Goal: Task Accomplishment & Management: Complete application form

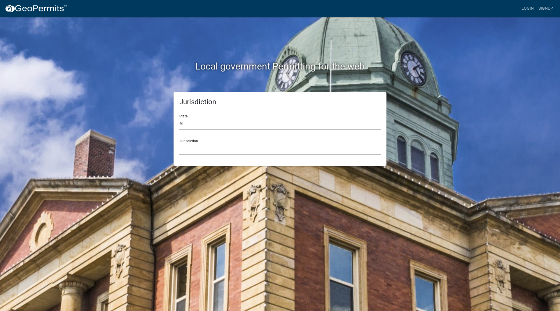
click at [197, 149] on select "[GEOGRAPHIC_DATA], [US_STATE] [GEOGRAPHIC_DATA], [US_STATE][PERSON_NAME][GEOGRA…" at bounding box center [279, 149] width 201 height 12
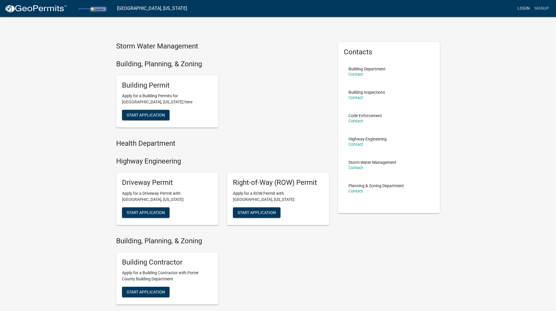
click at [521, 9] on link "Login" at bounding box center [523, 8] width 17 height 11
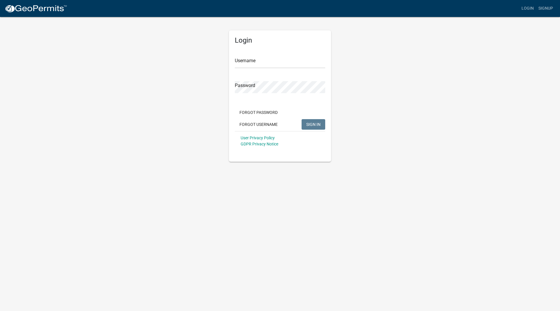
click at [276, 55] on div "Username" at bounding box center [280, 58] width 90 height 20
click at [274, 59] on input "Username" at bounding box center [280, 62] width 90 height 12
type input "zmartin11587"
click at [310, 123] on span "SIGN IN" at bounding box center [313, 124] width 14 height 5
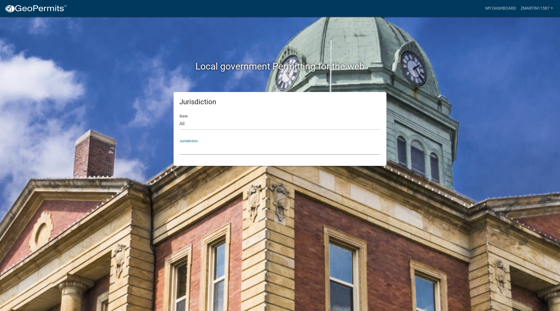
click at [197, 144] on select "[GEOGRAPHIC_DATA], [US_STATE] [GEOGRAPHIC_DATA], [US_STATE][PERSON_NAME][GEOGRA…" at bounding box center [279, 149] width 201 height 12
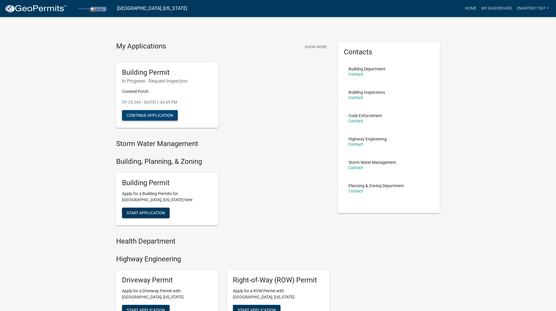
click at [137, 116] on button "Continue Application" at bounding box center [150, 115] width 56 height 10
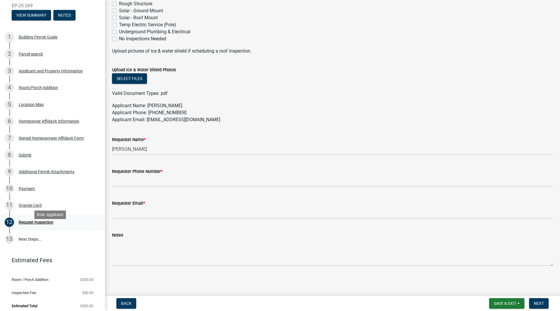
scroll to position [39, 0]
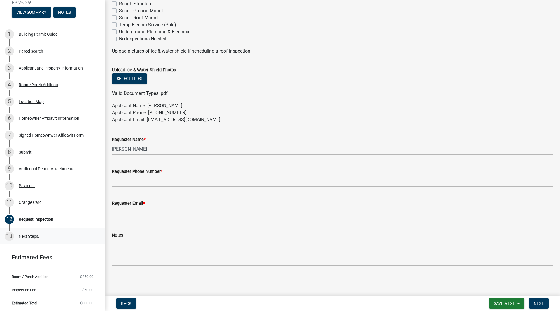
click at [31, 232] on link "13 Next Steps..." at bounding box center [52, 235] width 105 height 17
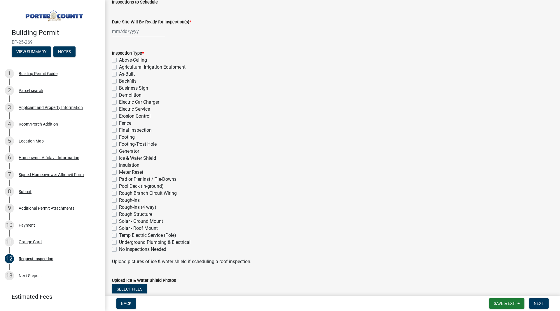
scroll to position [0, 0]
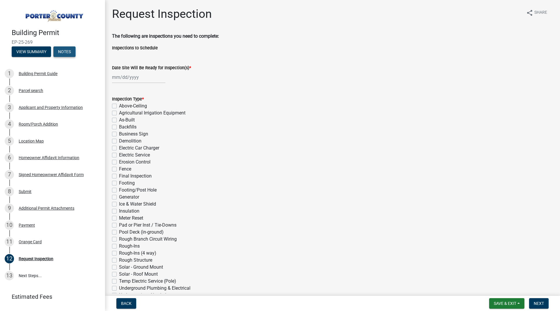
click at [62, 49] on button "Notes" at bounding box center [64, 51] width 22 height 10
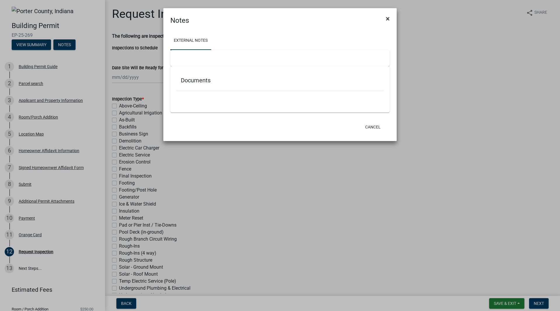
click at [388, 18] on span "×" at bounding box center [388, 19] width 4 height 8
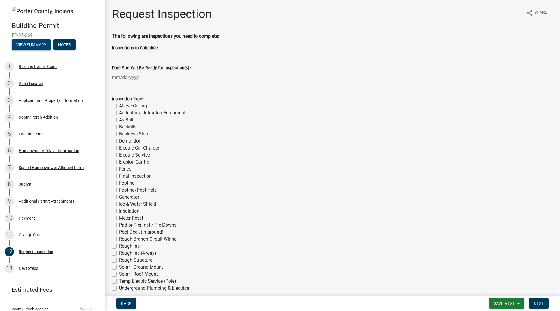
click at [34, 44] on button "View Summary" at bounding box center [31, 44] width 39 height 10
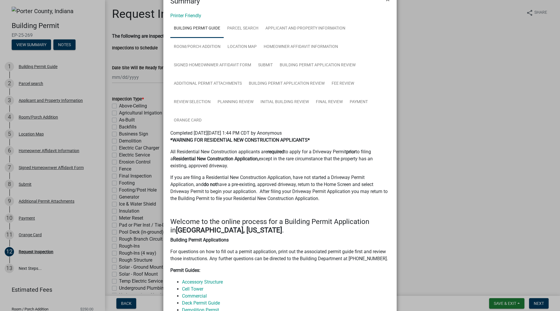
scroll to position [20, 0]
click at [194, 118] on link "Orange Card" at bounding box center [187, 120] width 35 height 19
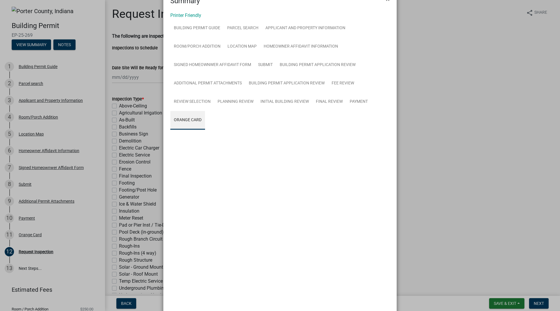
scroll to position [0, 0]
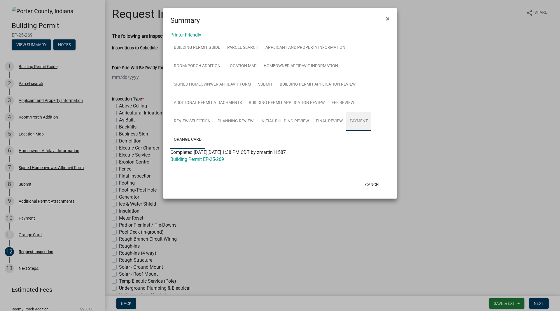
click at [363, 121] on link "Payment" at bounding box center [358, 121] width 25 height 19
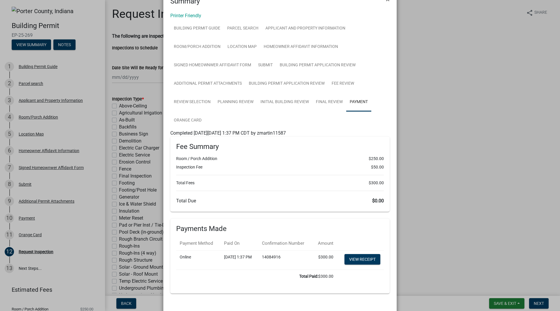
scroll to position [20, 0]
click at [222, 102] on link "Planning Review" at bounding box center [235, 101] width 43 height 19
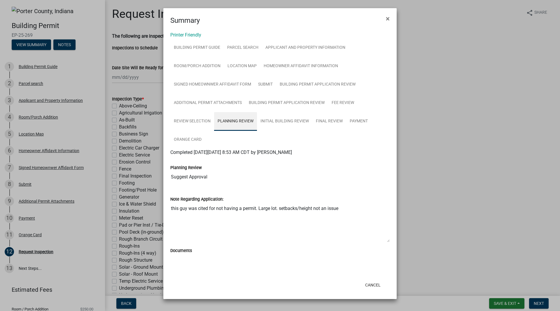
scroll to position [0, 0]
click at [198, 122] on link "Review Selection" at bounding box center [192, 121] width 44 height 19
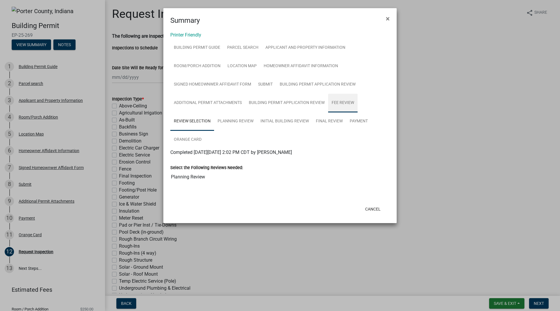
click at [340, 101] on link "Fee Review" at bounding box center [342, 103] width 29 height 19
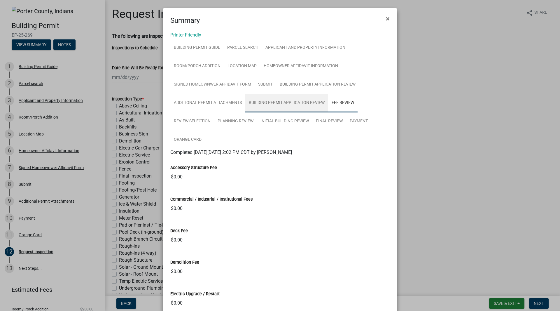
click at [281, 101] on link "Building Permit Application Review" at bounding box center [286, 103] width 83 height 19
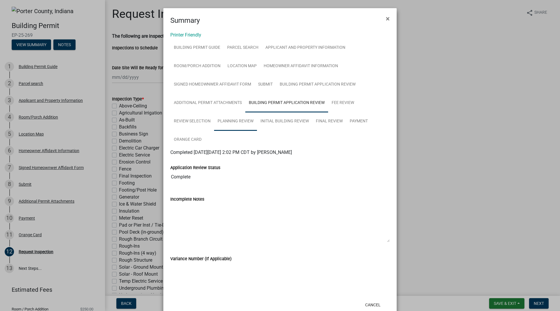
click at [232, 120] on link "Planning Review" at bounding box center [235, 121] width 43 height 19
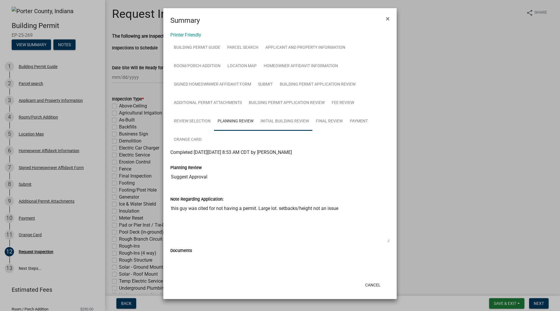
click at [285, 121] on link "Initial Building Review" at bounding box center [284, 121] width 55 height 19
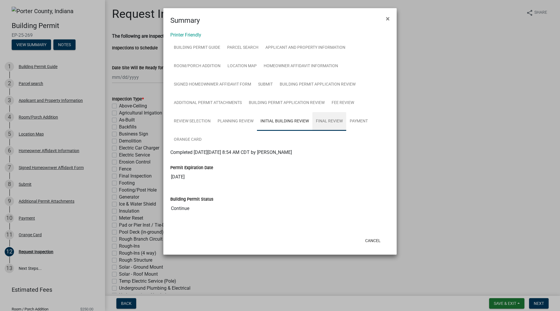
click at [337, 120] on link "Final Review" at bounding box center [329, 121] width 34 height 19
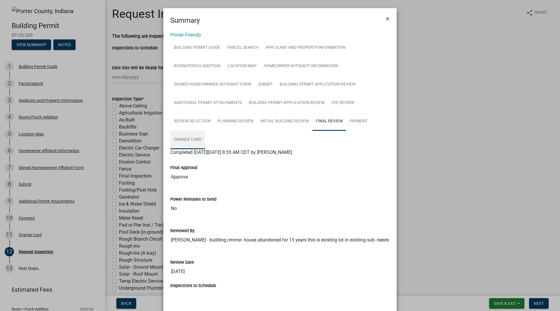
click at [172, 139] on link "Orange Card" at bounding box center [187, 139] width 35 height 19
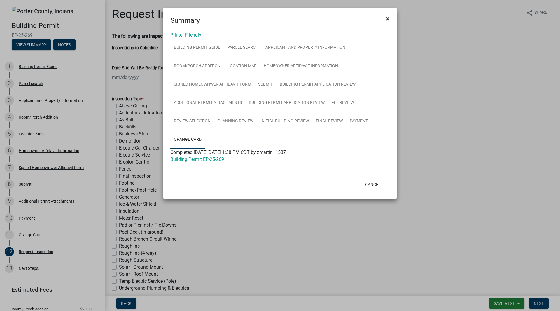
click at [389, 17] on span "×" at bounding box center [388, 19] width 4 height 8
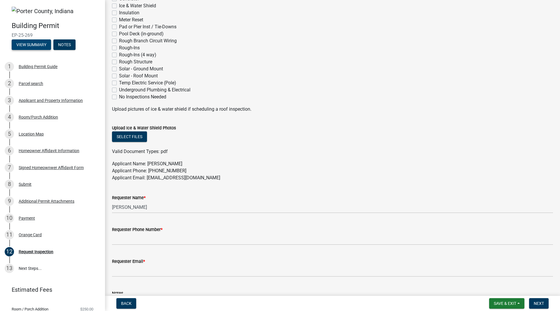
scroll to position [198, 0]
click at [22, 269] on link "13 Next Steps..." at bounding box center [52, 268] width 105 height 17
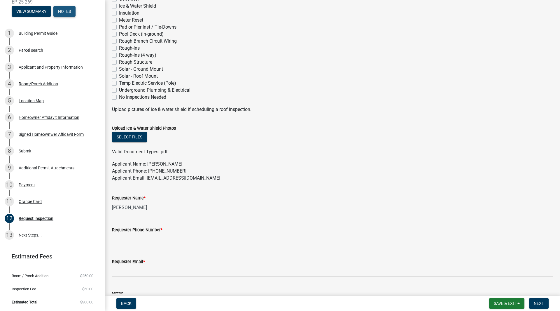
click at [64, 8] on button "Notes" at bounding box center [64, 11] width 22 height 10
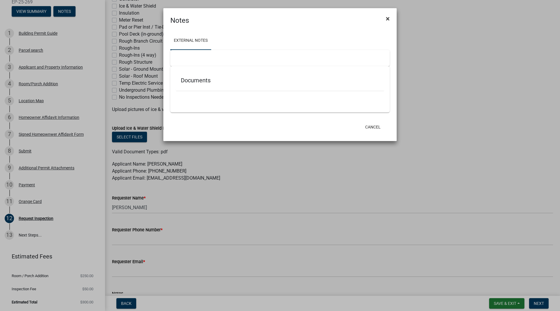
click at [389, 19] on span "×" at bounding box center [388, 19] width 4 height 8
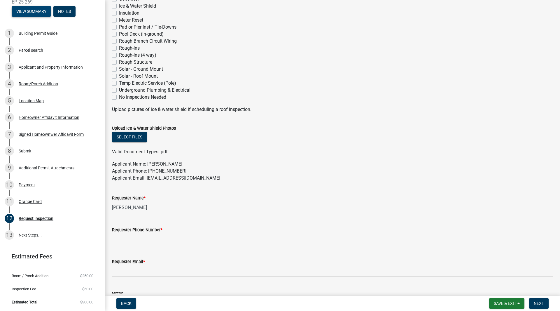
click at [35, 13] on button "View Summary" at bounding box center [31, 11] width 39 height 10
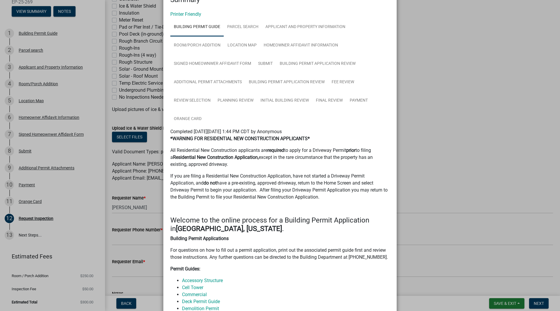
scroll to position [0, 0]
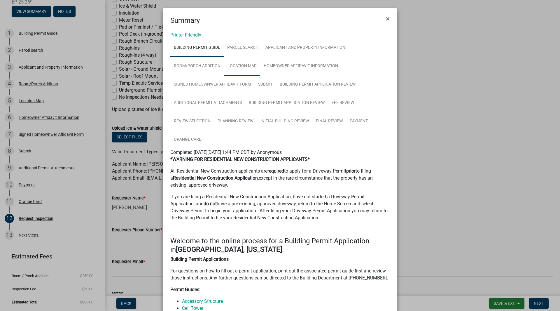
click at [248, 67] on link "Location Map" at bounding box center [242, 66] width 36 height 19
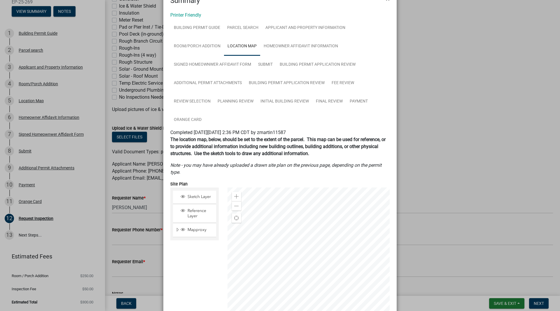
scroll to position [39, 0]
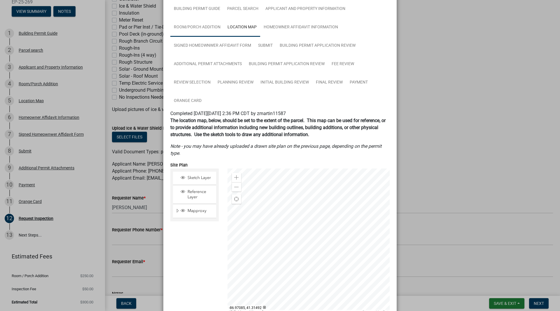
click at [200, 29] on link "Room/Porch Addition" at bounding box center [197, 27] width 54 height 19
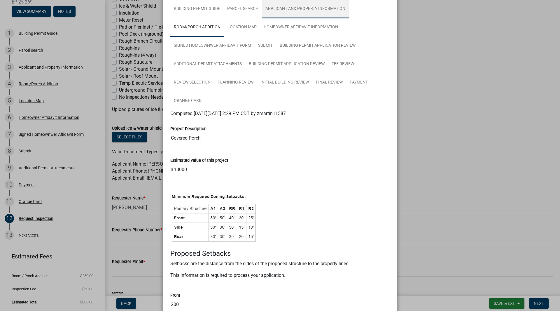
click at [322, 9] on link "Applicant and Property Information" at bounding box center [305, 9] width 87 height 19
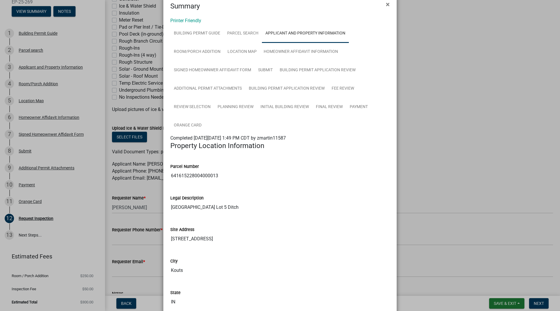
scroll to position [0, 0]
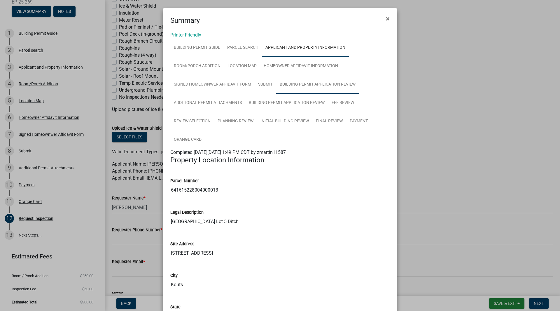
click at [306, 85] on link "Building Permit Application Review" at bounding box center [317, 84] width 83 height 19
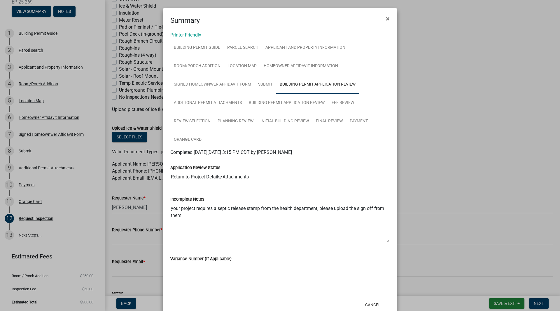
scroll to position [16, 0]
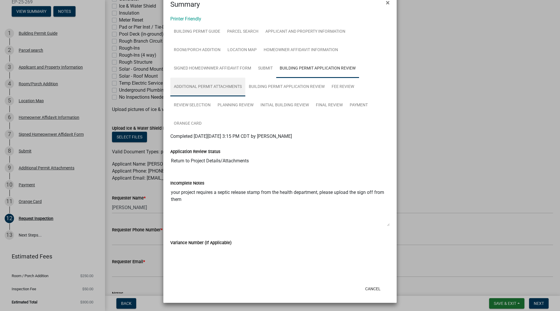
click at [195, 86] on link "Additional Permit Attachments" at bounding box center [207, 87] width 75 height 19
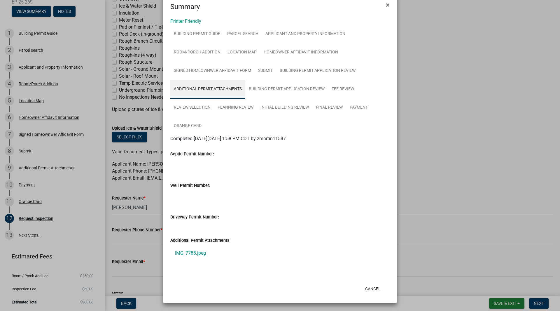
scroll to position [14, 0]
click at [186, 253] on link "IMG_7785.jpeg" at bounding box center [279, 253] width 219 height 14
